Goal: Task Accomplishment & Management: Manage account settings

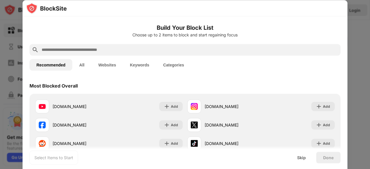
click at [125, 48] on input "text" at bounding box center [189, 49] width 297 height 7
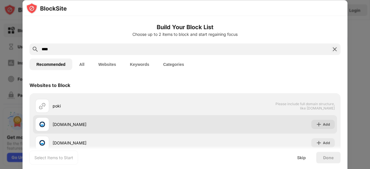
type input "****"
click at [68, 122] on div "[DOMAIN_NAME]" at bounding box center [119, 124] width 132 height 6
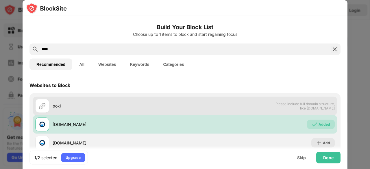
click at [79, 104] on div "poki" at bounding box center [119, 106] width 132 height 6
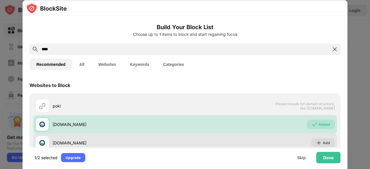
click at [69, 142] on div "[DOMAIN_NAME]" at bounding box center [119, 143] width 132 height 6
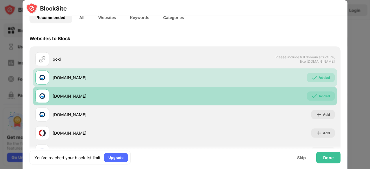
scroll to position [56, 0]
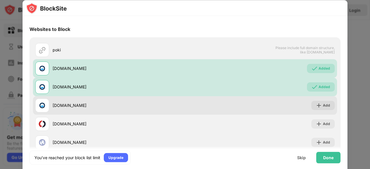
click at [68, 104] on div "[DOMAIN_NAME]" at bounding box center [119, 106] width 132 height 6
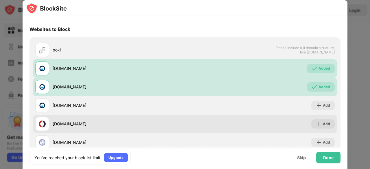
click at [73, 125] on div "[DOMAIN_NAME]" at bounding box center [119, 124] width 132 height 6
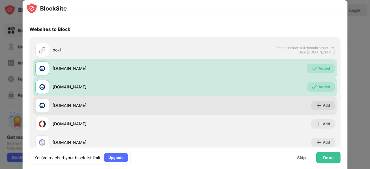
click at [44, 107] on img at bounding box center [42, 105] width 7 height 7
click at [323, 104] on div "Add" at bounding box center [326, 106] width 7 height 6
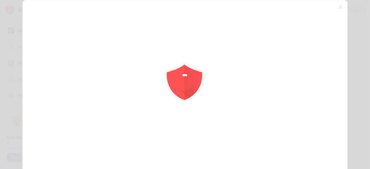
click at [321, 127] on div at bounding box center [185, 84] width 370 height 169
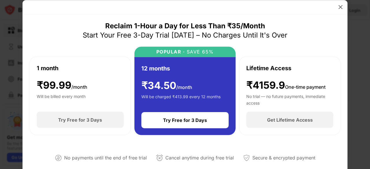
click at [340, 6] on img at bounding box center [340, 7] width 6 height 6
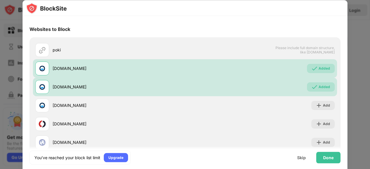
click at [339, 6] on div at bounding box center [185, 8] width 325 height 16
click at [330, 157] on div "Done" at bounding box center [328, 157] width 10 height 5
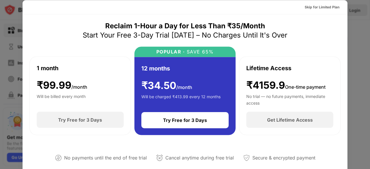
click at [325, 7] on div "Skip for Limited Plan" at bounding box center [321, 7] width 35 height 6
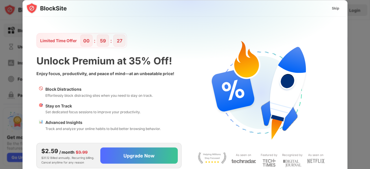
click at [335, 7] on div "Skip" at bounding box center [336, 8] width 8 height 6
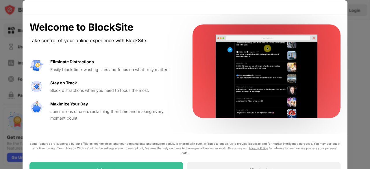
click at [163, 165] on div "I Accept" at bounding box center [106, 170] width 154 height 16
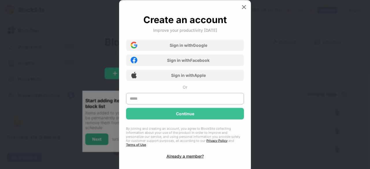
click at [244, 4] on div at bounding box center [243, 6] width 9 height 9
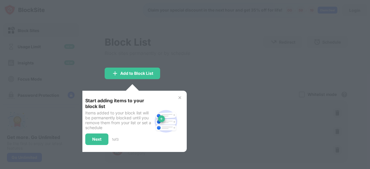
click at [213, 112] on div at bounding box center [185, 84] width 370 height 169
click at [148, 74] on div "Add to Block List" at bounding box center [136, 73] width 33 height 5
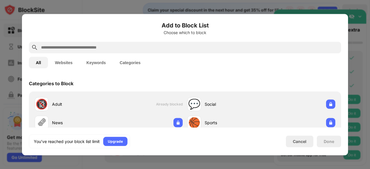
click at [202, 46] on input "text" at bounding box center [189, 47] width 298 height 7
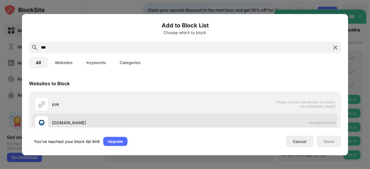
type input "***"
click at [59, 122] on div "[DOMAIN_NAME]" at bounding box center [118, 123] width 133 height 6
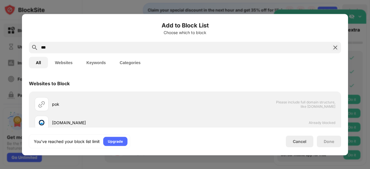
click at [332, 51] on img at bounding box center [335, 47] width 7 height 7
